Goal: Navigation & Orientation: Find specific page/section

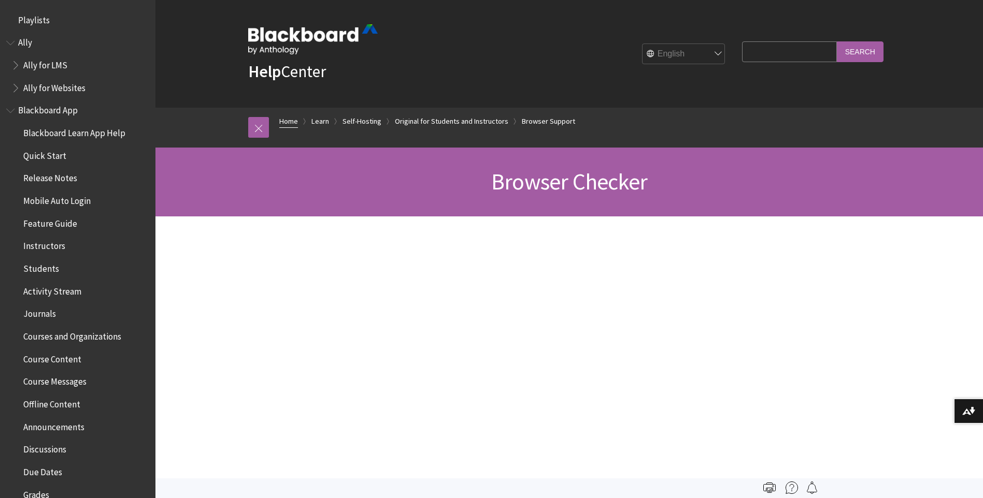
click at [285, 119] on link "Home" at bounding box center [288, 121] width 19 height 13
click at [292, 123] on link "Home" at bounding box center [288, 121] width 19 height 13
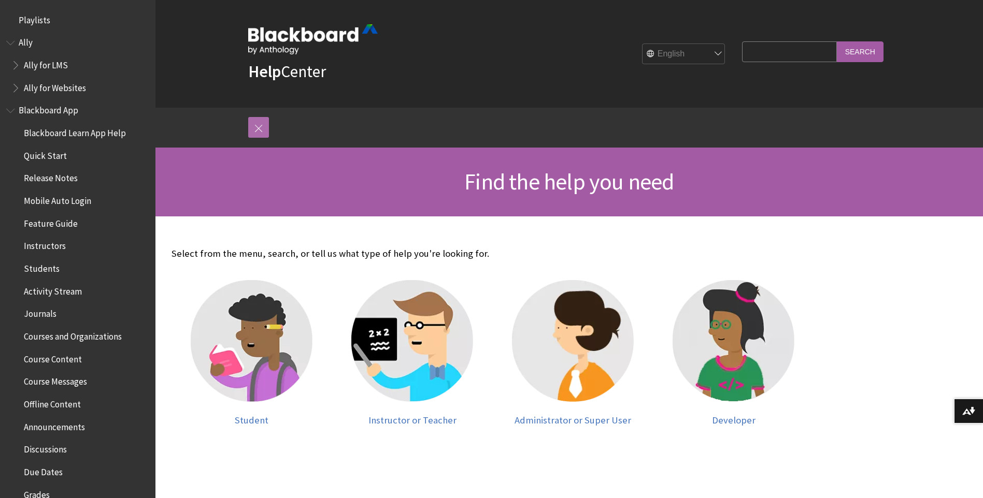
click at [258, 129] on link at bounding box center [258, 127] width 21 height 21
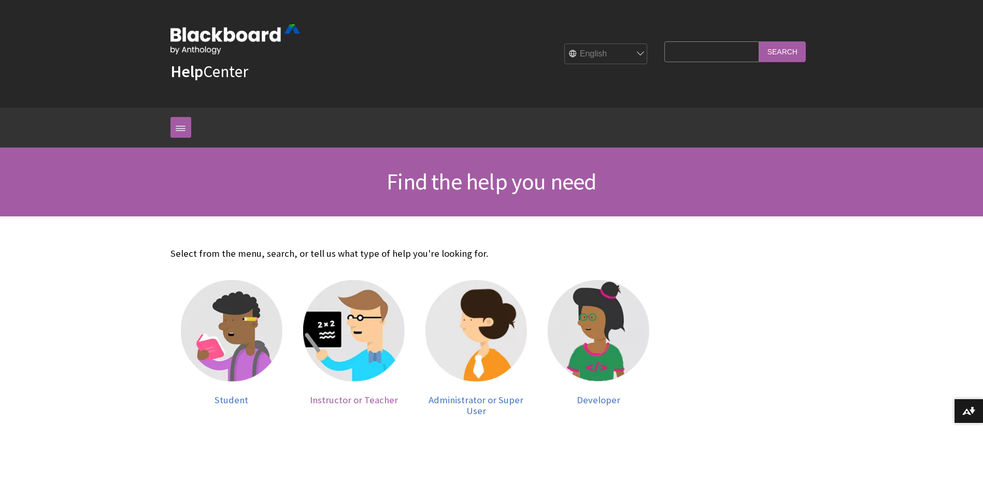
click at [379, 330] on img at bounding box center [354, 331] width 102 height 102
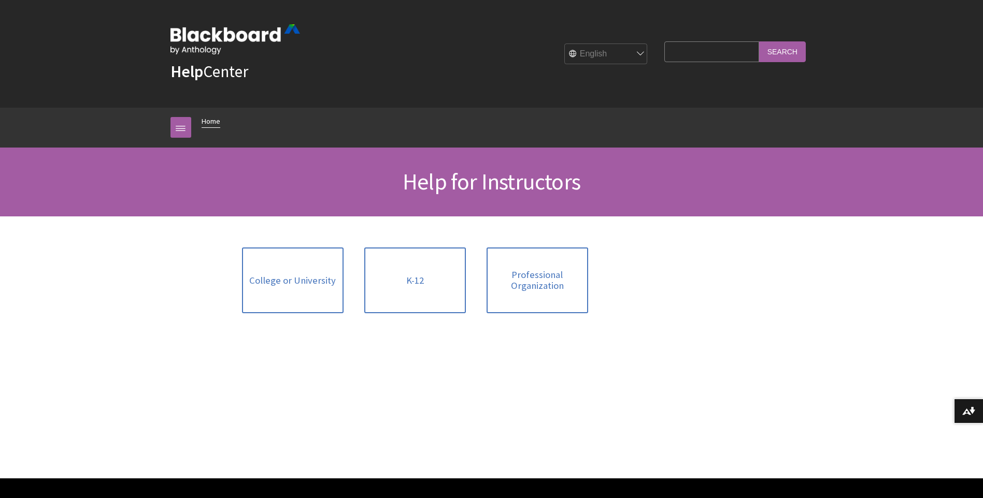
click at [211, 126] on link "Home" at bounding box center [211, 121] width 19 height 13
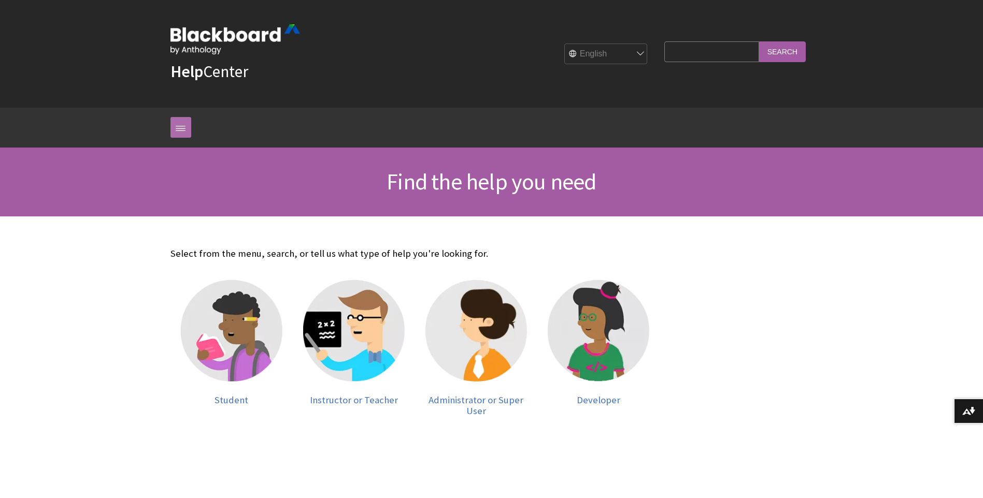
click at [179, 128] on link at bounding box center [180, 127] width 21 height 21
